Goal: Use online tool/utility: Utilize a website feature to perform a specific function

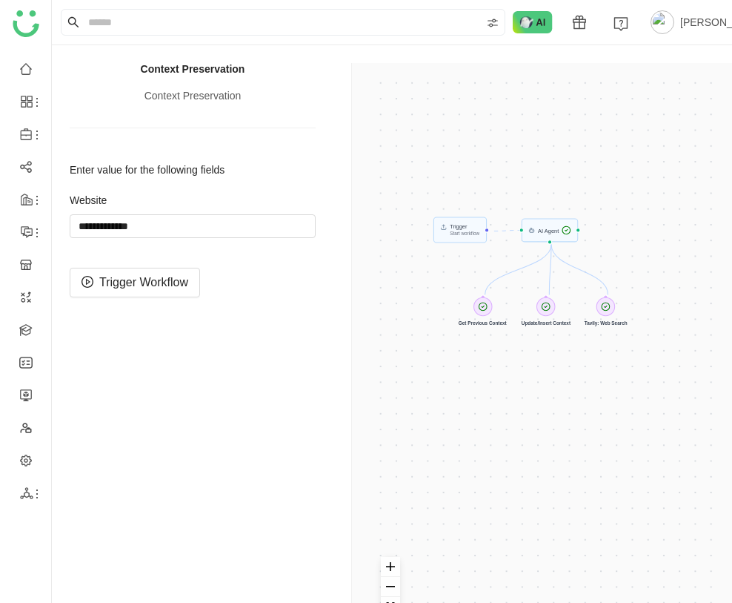
click at [565, 229] on div "Trigger Start workflow AI Agent Get Previous Context Update/Insert Context Tavi…" at bounding box center [545, 364] width 351 height 567
click at [165, 276] on span "Trigger Workflow" at bounding box center [143, 282] width 89 height 19
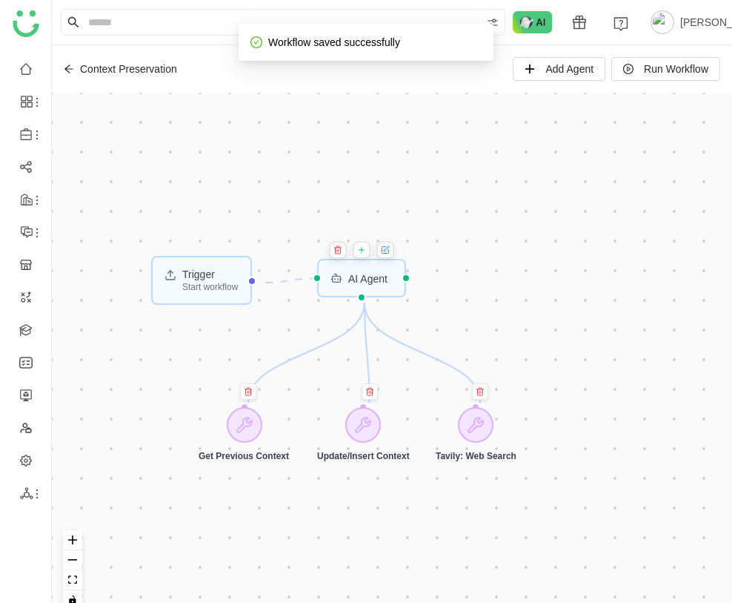
click at [387, 248] on icon at bounding box center [385, 250] width 7 height 7
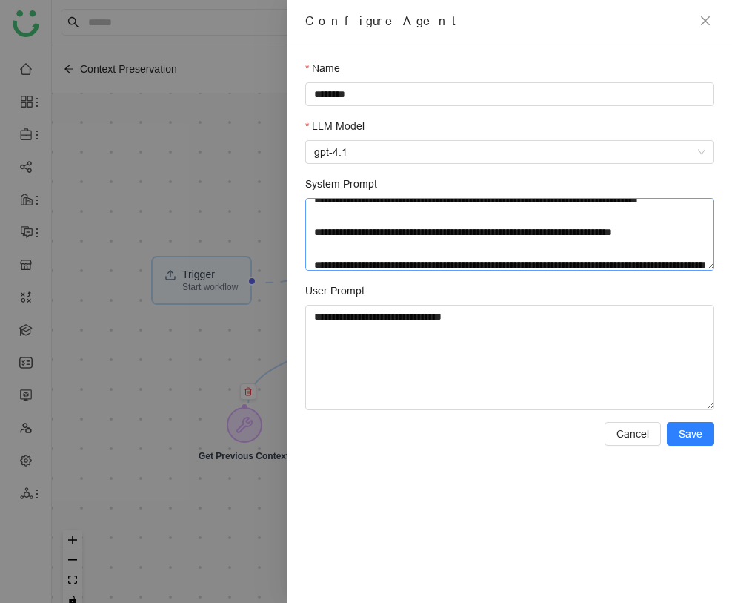
scroll to position [111, 0]
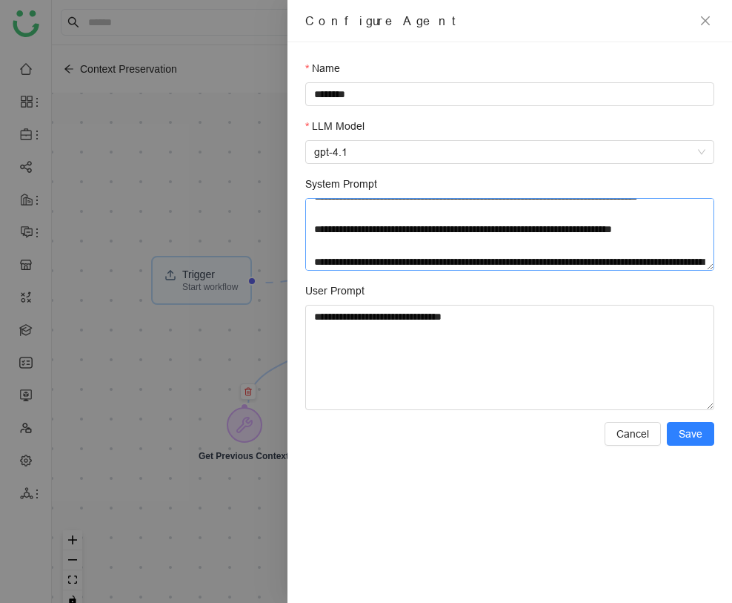
click at [496, 242] on textarea "System Prompt" at bounding box center [509, 234] width 409 height 73
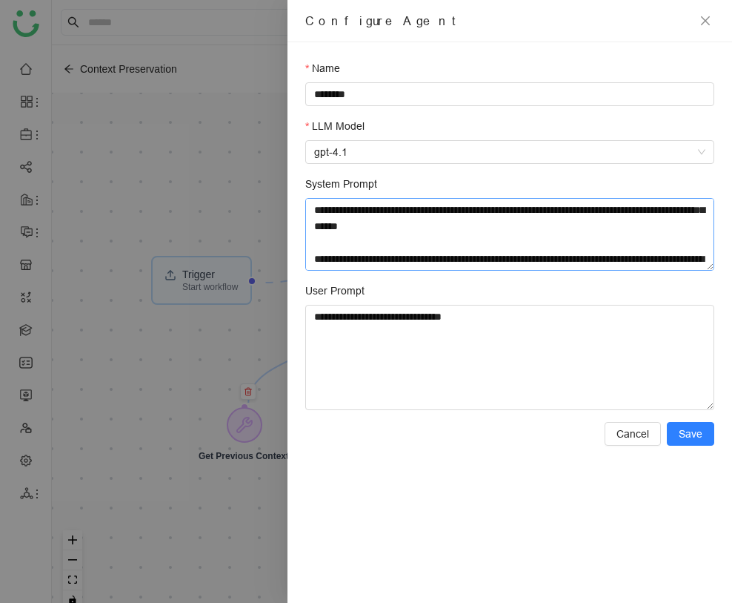
scroll to position [288, 0]
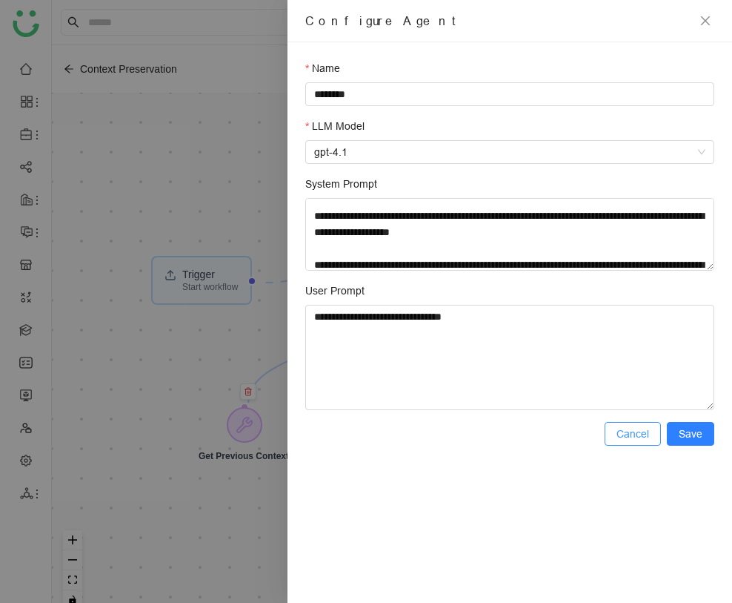
click at [631, 431] on span "Cancel" at bounding box center [633, 433] width 33 height 16
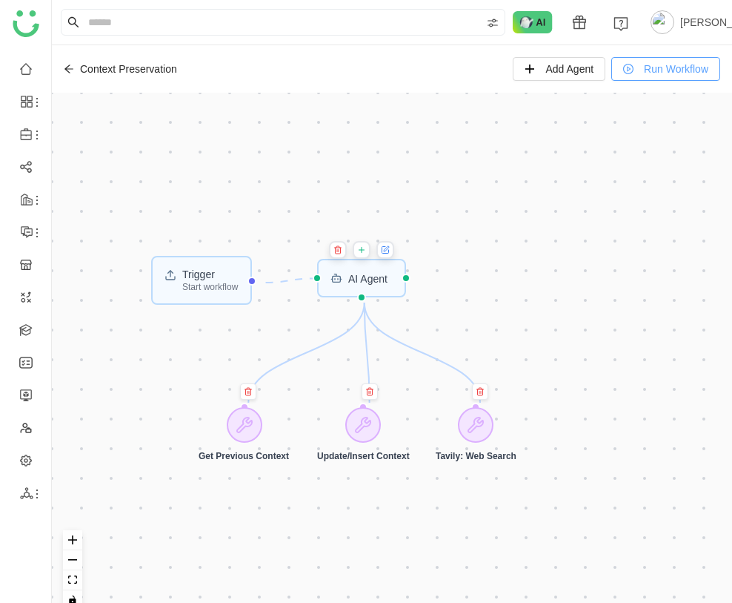
click at [672, 65] on span "Run Workflow" at bounding box center [676, 69] width 64 height 16
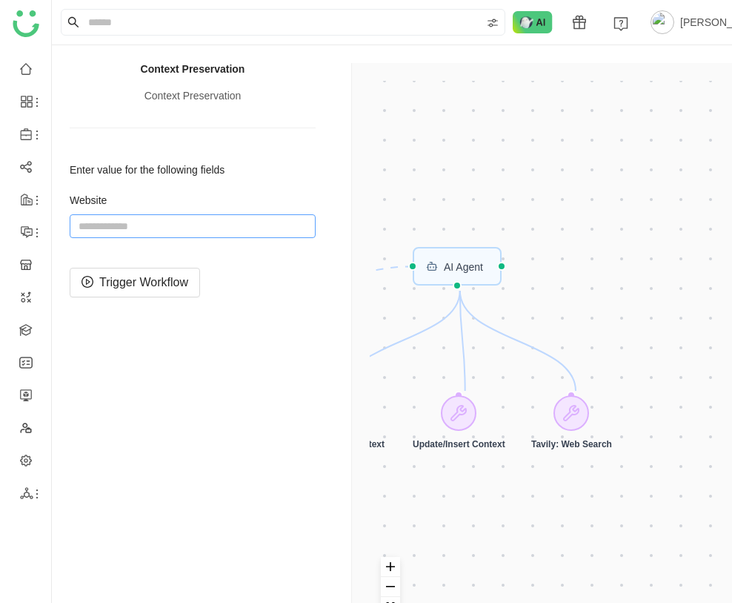
click at [214, 223] on input "string" at bounding box center [193, 226] width 246 height 24
type input "**********"
click at [161, 277] on span "Trigger Workflow" at bounding box center [143, 282] width 89 height 19
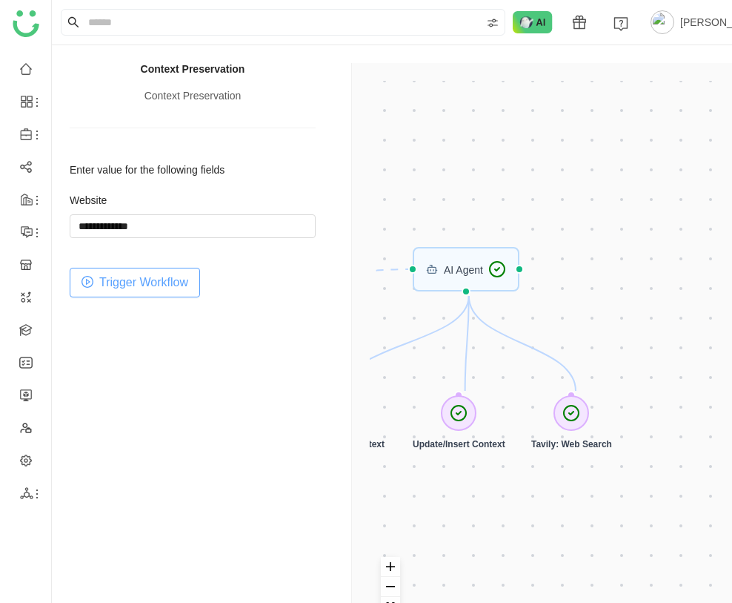
click at [195, 272] on button "Trigger Workflow" at bounding box center [135, 283] width 130 height 30
